Goal: Task Accomplishment & Management: Complete application form

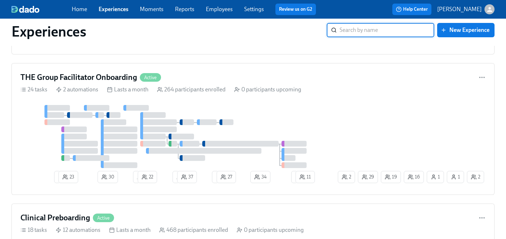
scroll to position [609, 0]
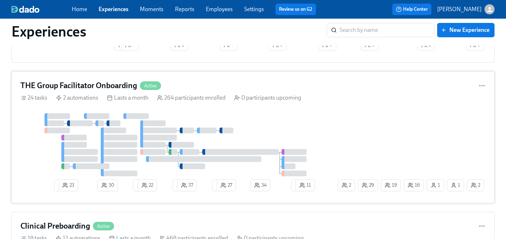
click at [302, 129] on div at bounding box center [178, 144] width 316 height 63
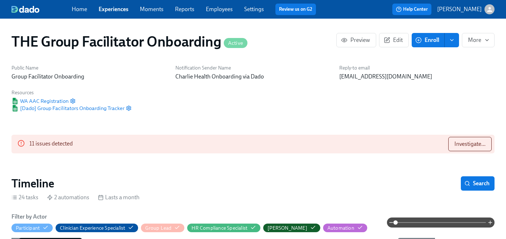
scroll to position [0, 9524]
click at [428, 43] on span "Enroll" at bounding box center [428, 40] width 23 height 7
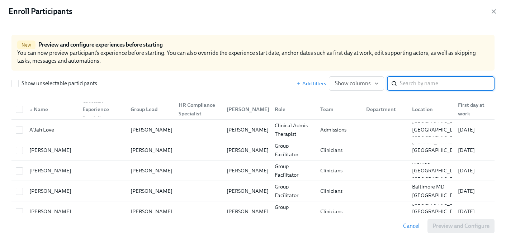
click at [406, 86] on input "search" at bounding box center [447, 83] width 95 height 14
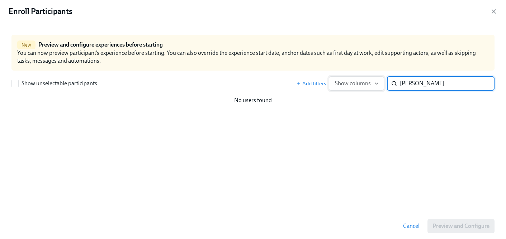
drag, startPoint x: 418, startPoint y: 86, endPoint x: 367, endPoint y: 86, distance: 51.0
click at [367, 86] on div "Add filters Show columns [PERSON_NAME] ​" at bounding box center [396, 83] width 198 height 14
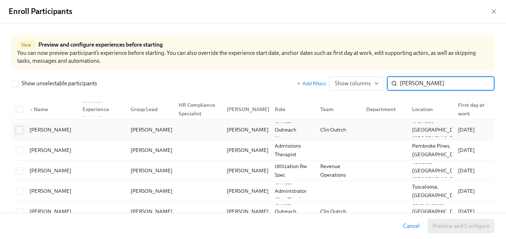
type input "[PERSON_NAME]"
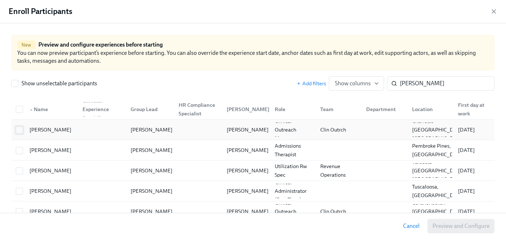
click at [18, 131] on input "checkbox" at bounding box center [19, 130] width 6 height 6
checkbox input "true"
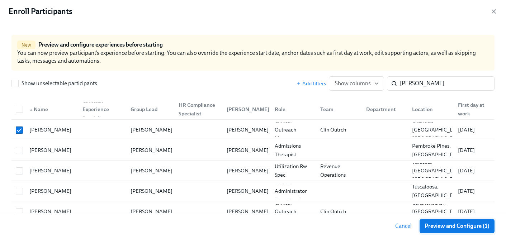
click at [472, 227] on span "Preview and Configure (1)" at bounding box center [457, 226] width 65 height 7
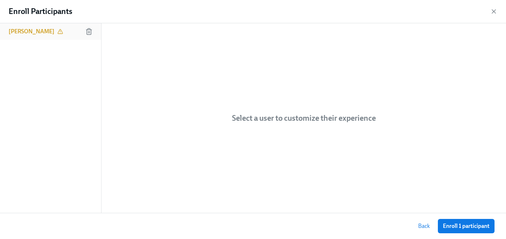
click at [22, 33] on h6 "[PERSON_NAME]" at bounding box center [32, 32] width 46 height 8
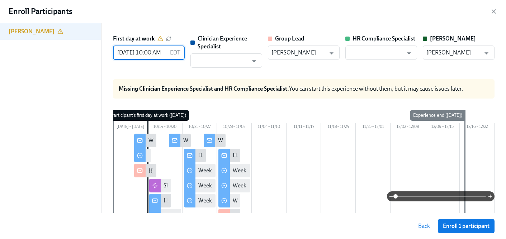
click at [128, 52] on input "[DATE] 10:00 AM" at bounding box center [140, 53] width 54 height 14
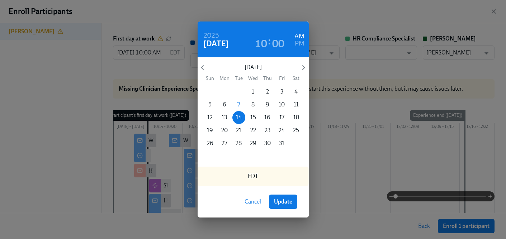
click at [249, 204] on span "Cancel" at bounding box center [253, 201] width 17 height 7
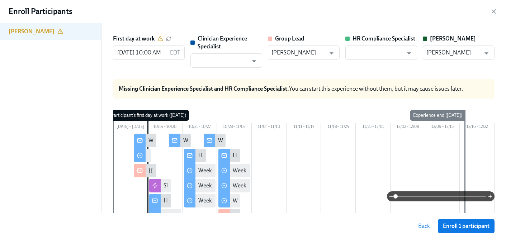
click at [427, 229] on span "Back" at bounding box center [425, 226] width 12 height 7
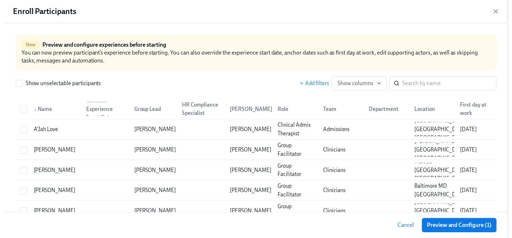
scroll to position [0, 9524]
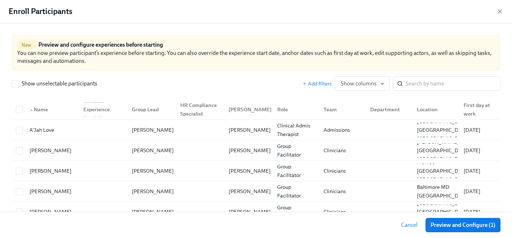
click at [410, 225] on span "Cancel" at bounding box center [409, 224] width 17 height 7
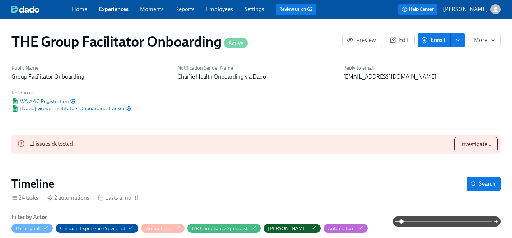
click at [198, 103] on div "Public Name Group Facilitator Onboarding Notification Sender Name [PERSON_NAME]…" at bounding box center [255, 88] width 497 height 56
